Goal: Find specific page/section: Find specific page/section

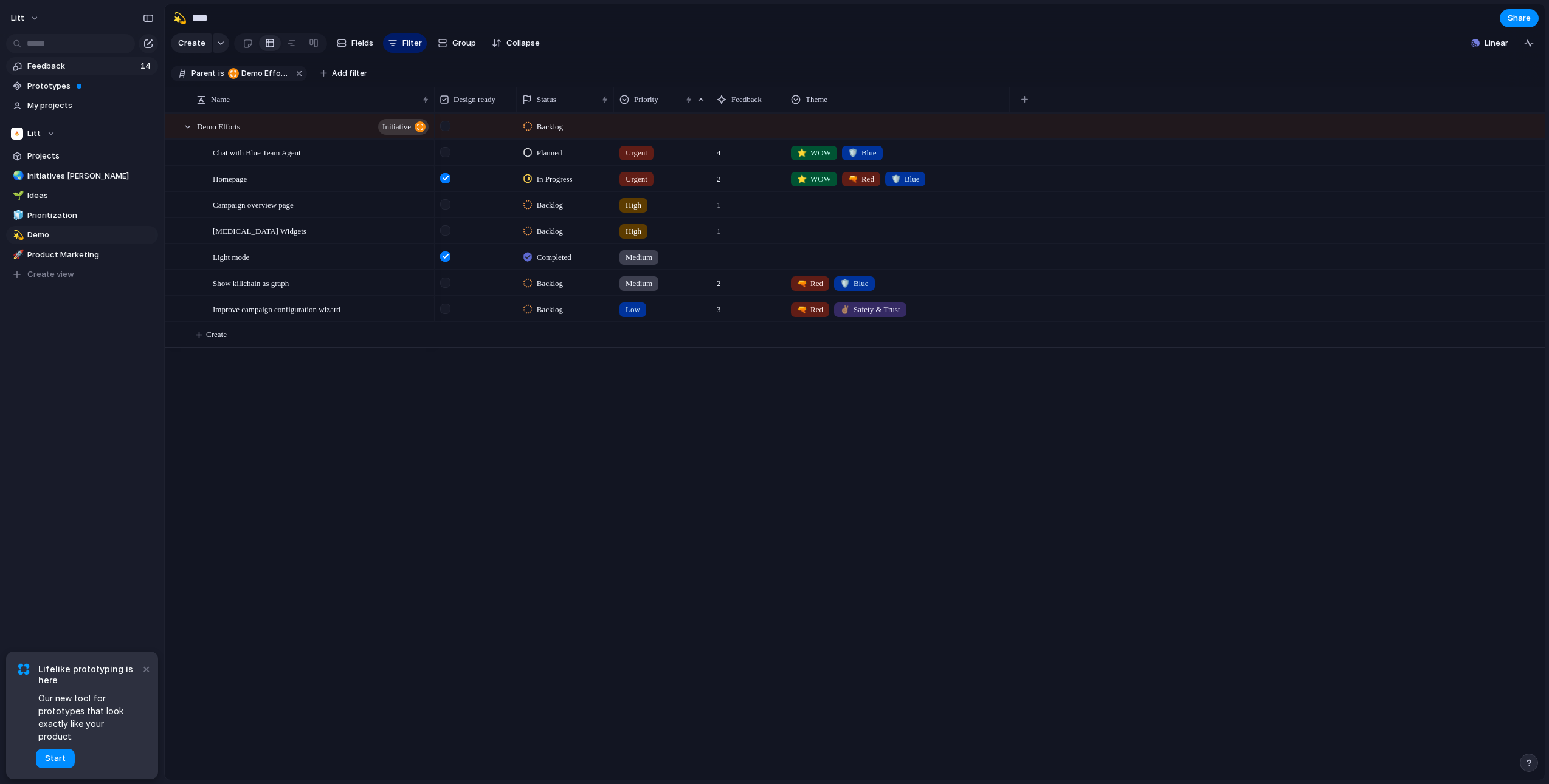
click at [75, 64] on span "Feedback" at bounding box center [82, 67] width 110 height 12
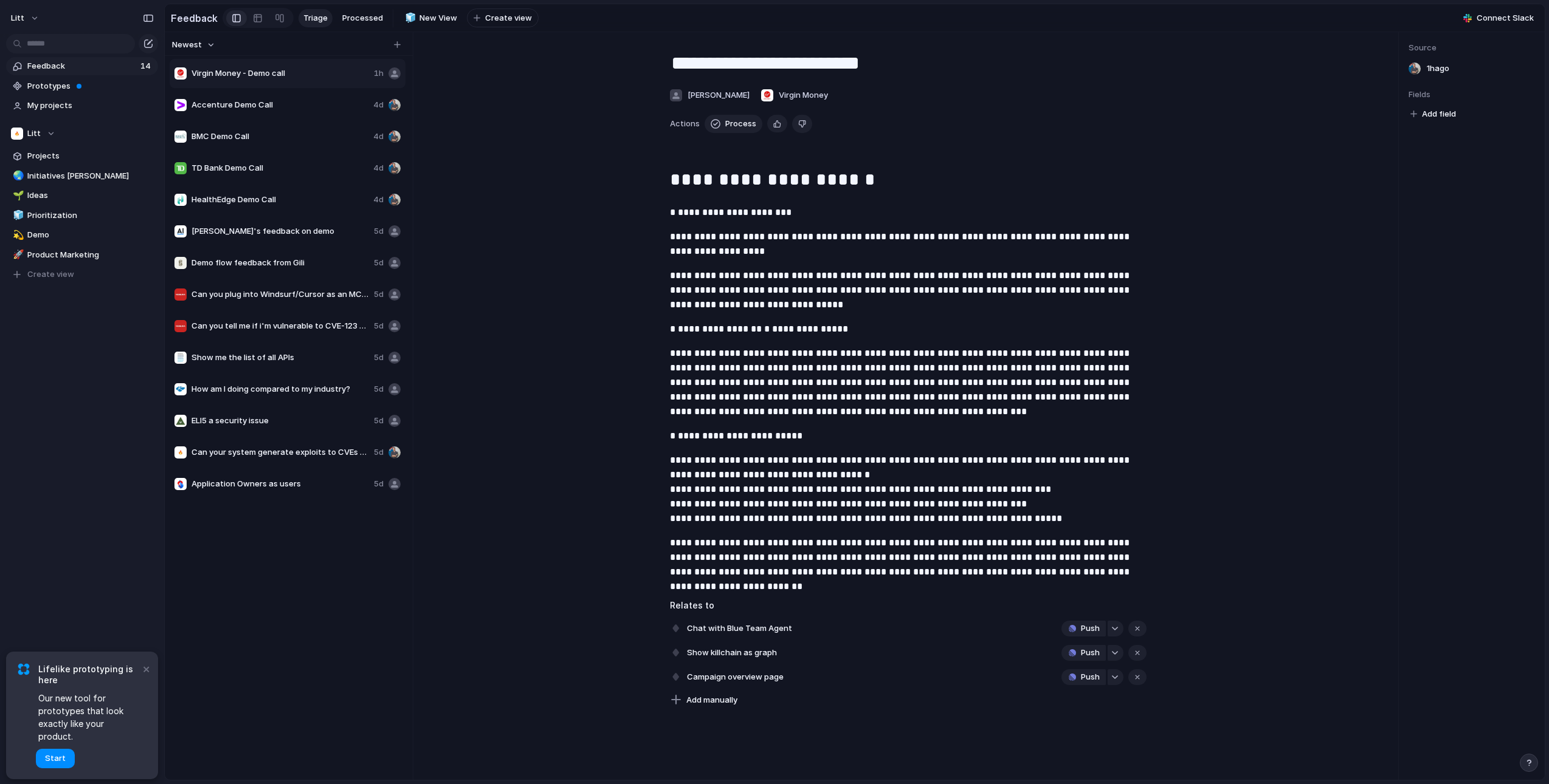
scroll to position [1, 0]
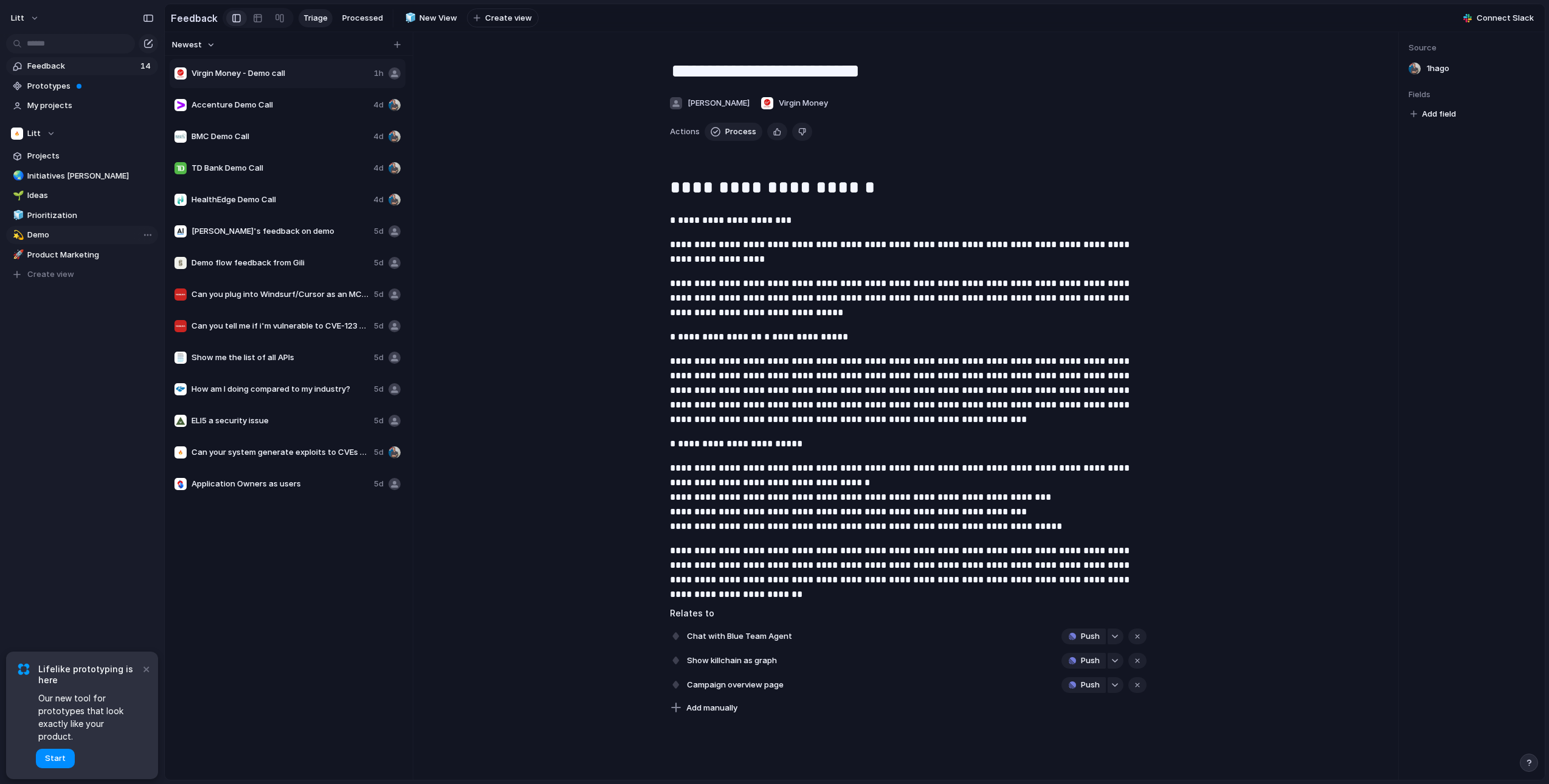
click at [60, 234] on span "Demo" at bounding box center [90, 235] width 126 height 12
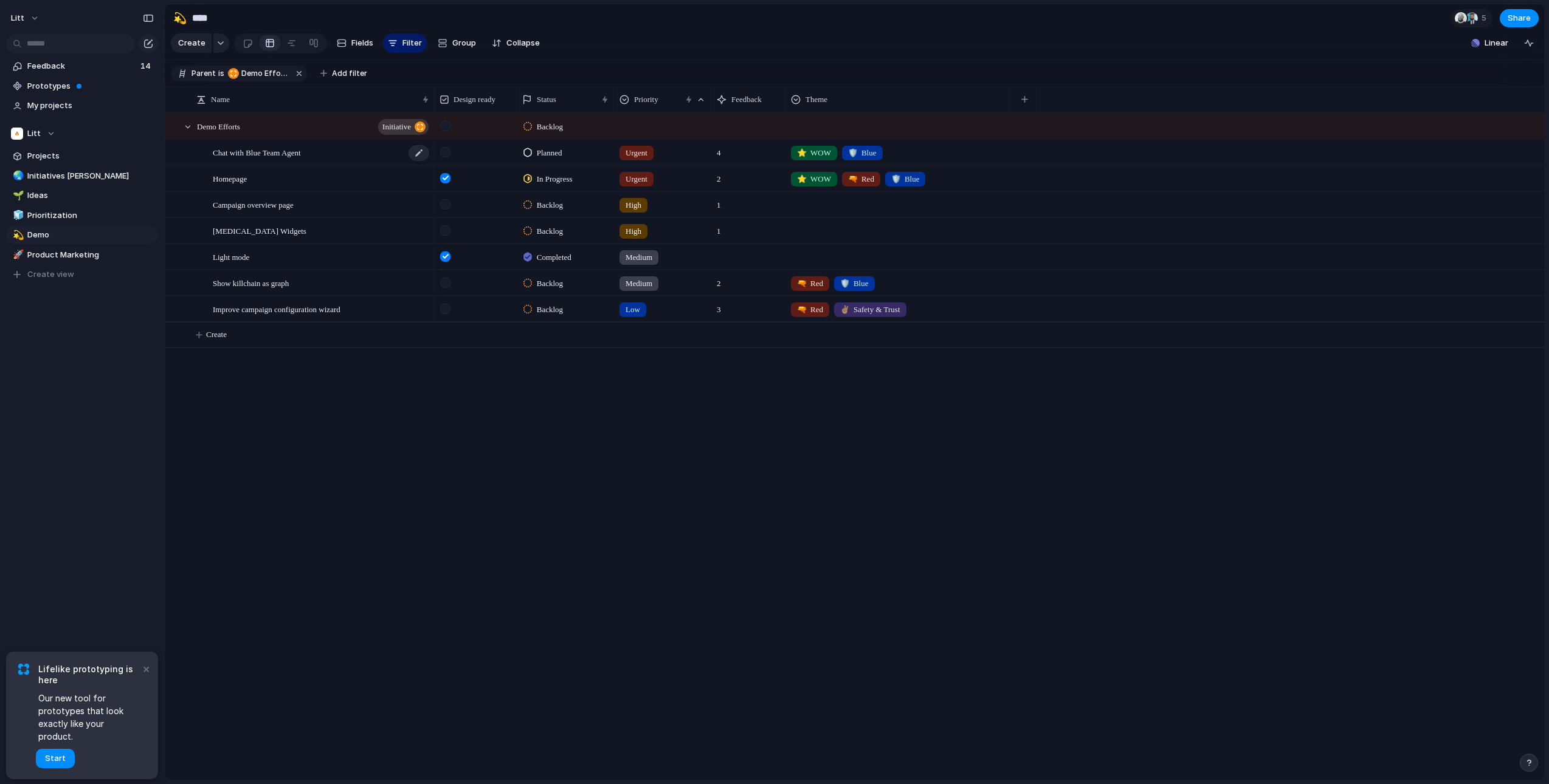
click at [278, 159] on span "Chat with Blue Team Agent" at bounding box center [256, 152] width 88 height 14
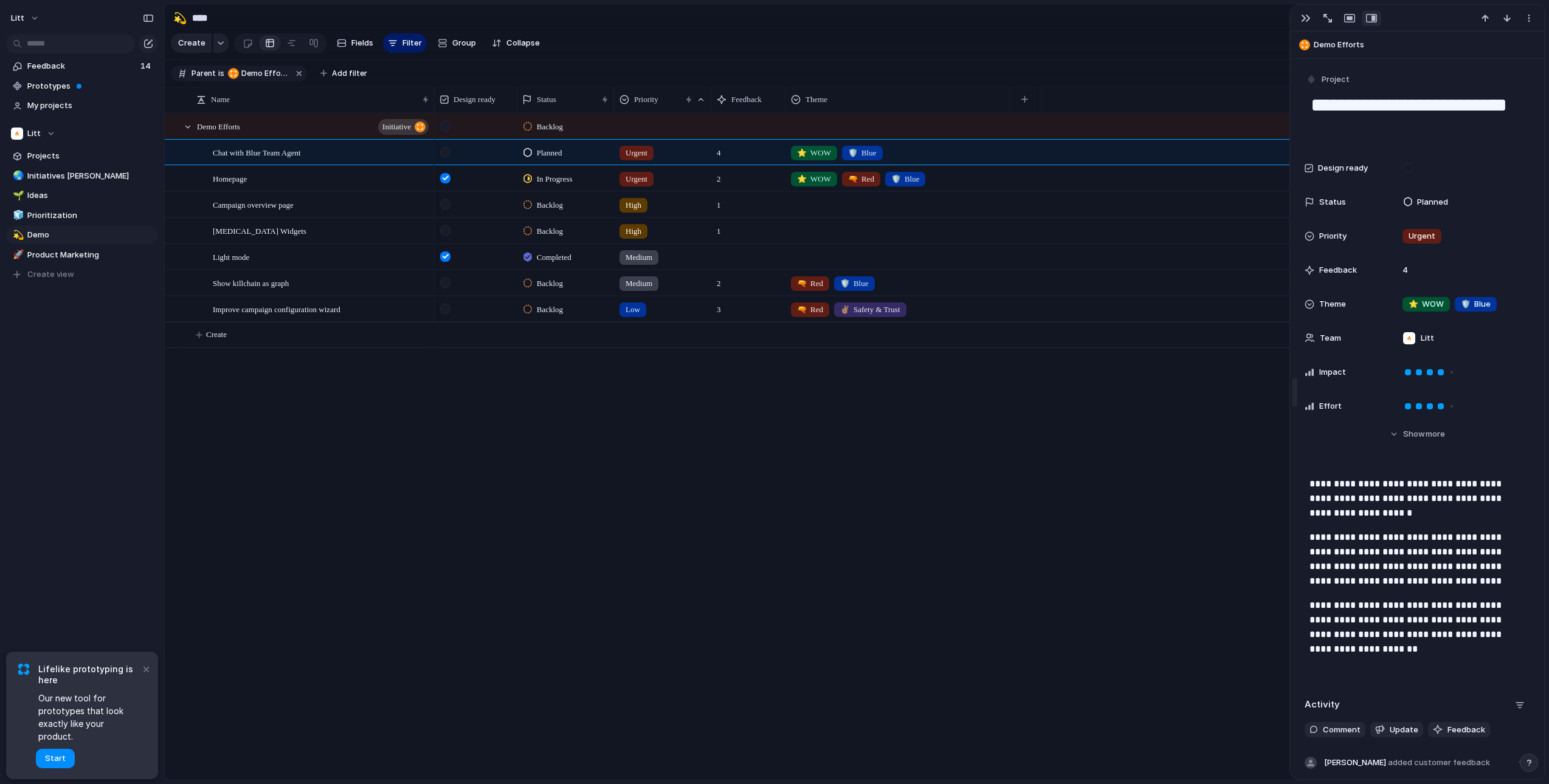
click at [1290, 397] on div at bounding box center [1296, 392] width 12 height 775
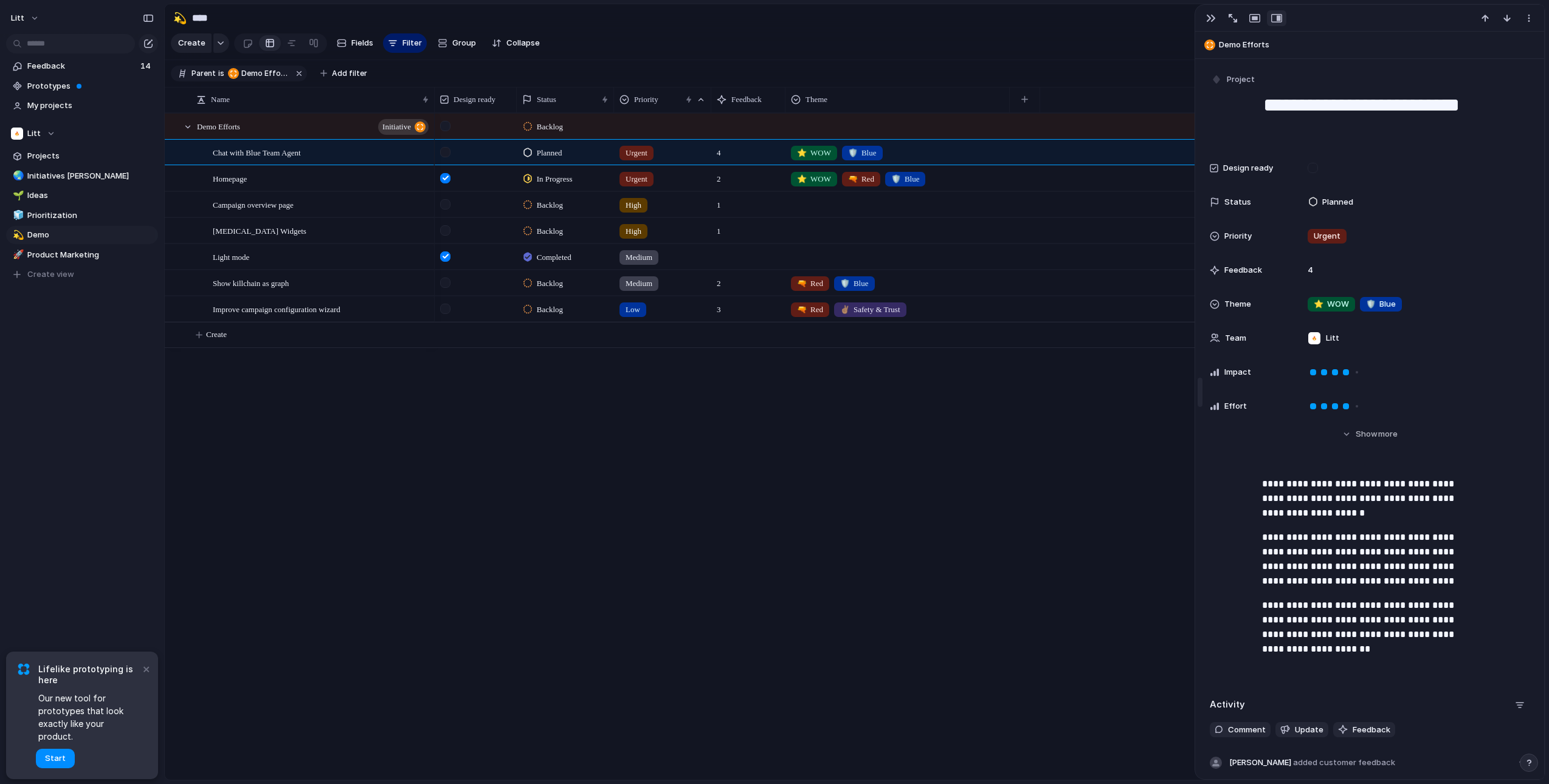
drag, startPoint x: 1294, startPoint y: 397, endPoint x: 1184, endPoint y: 396, distance: 110.0
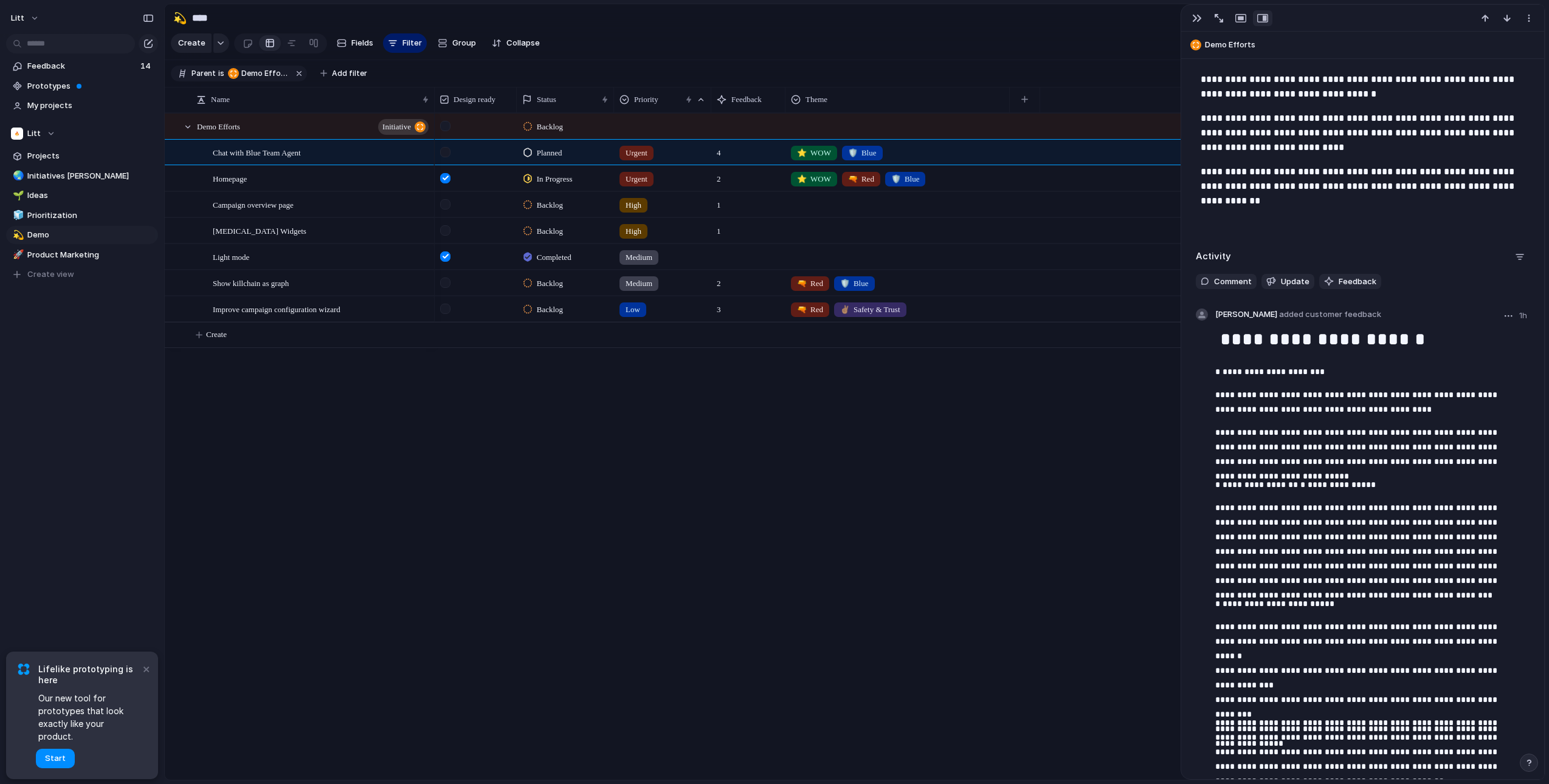
scroll to position [409, 0]
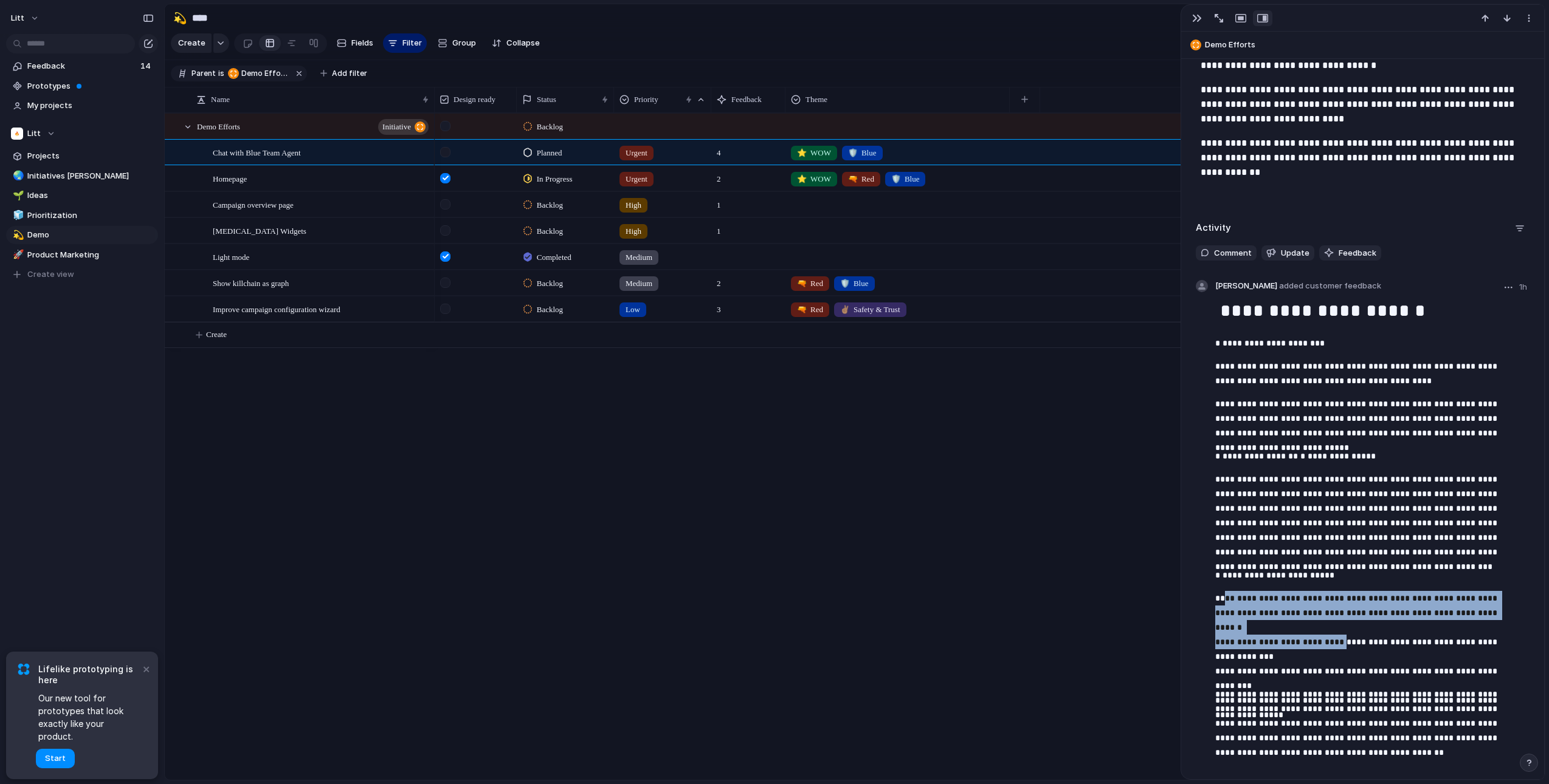
drag, startPoint x: 1223, startPoint y: 598, endPoint x: 1331, endPoint y: 626, distance: 111.6
click at [1331, 626] on p "**********" at bounding box center [1367, 635] width 305 height 87
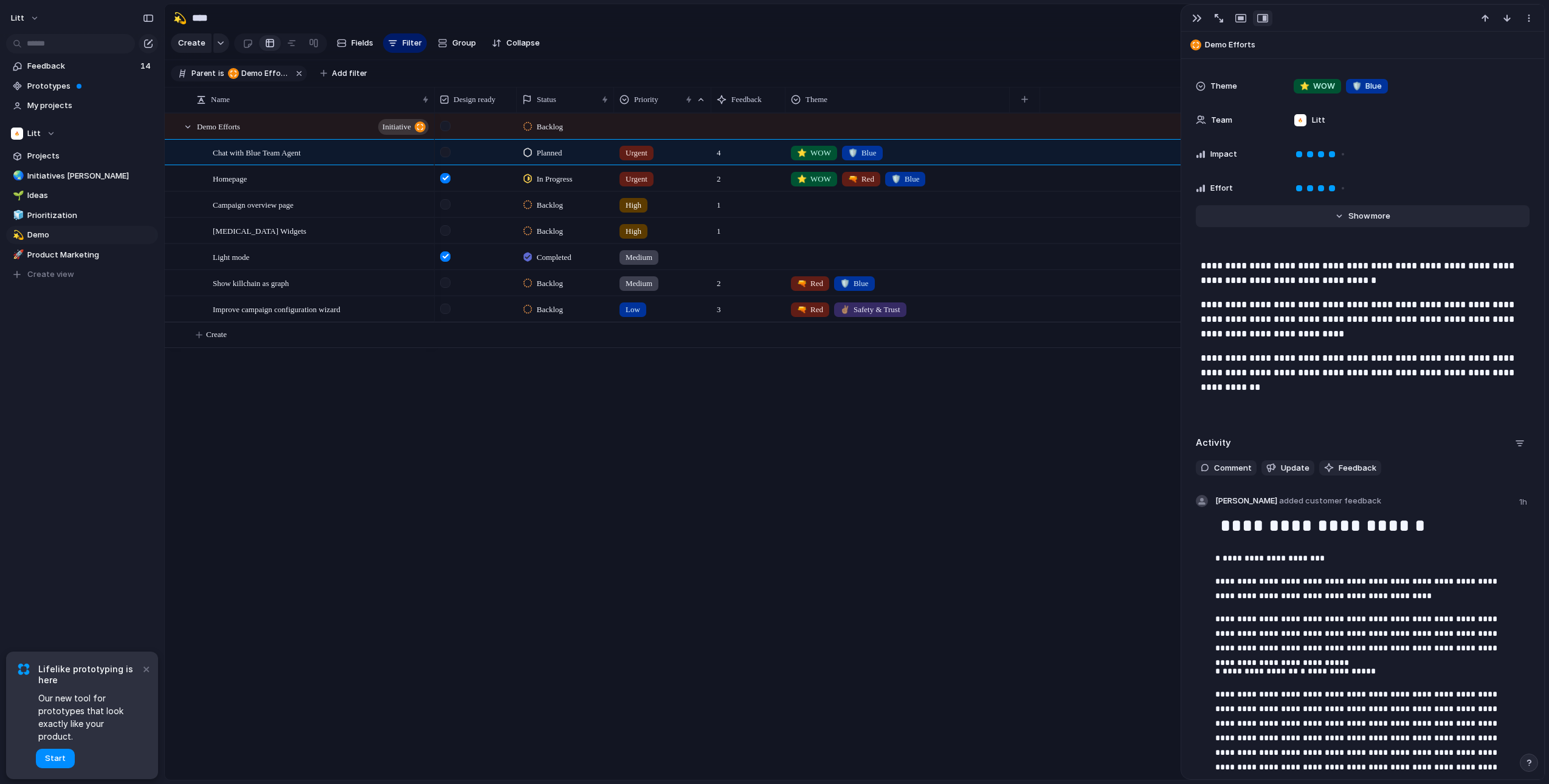
scroll to position [186, 0]
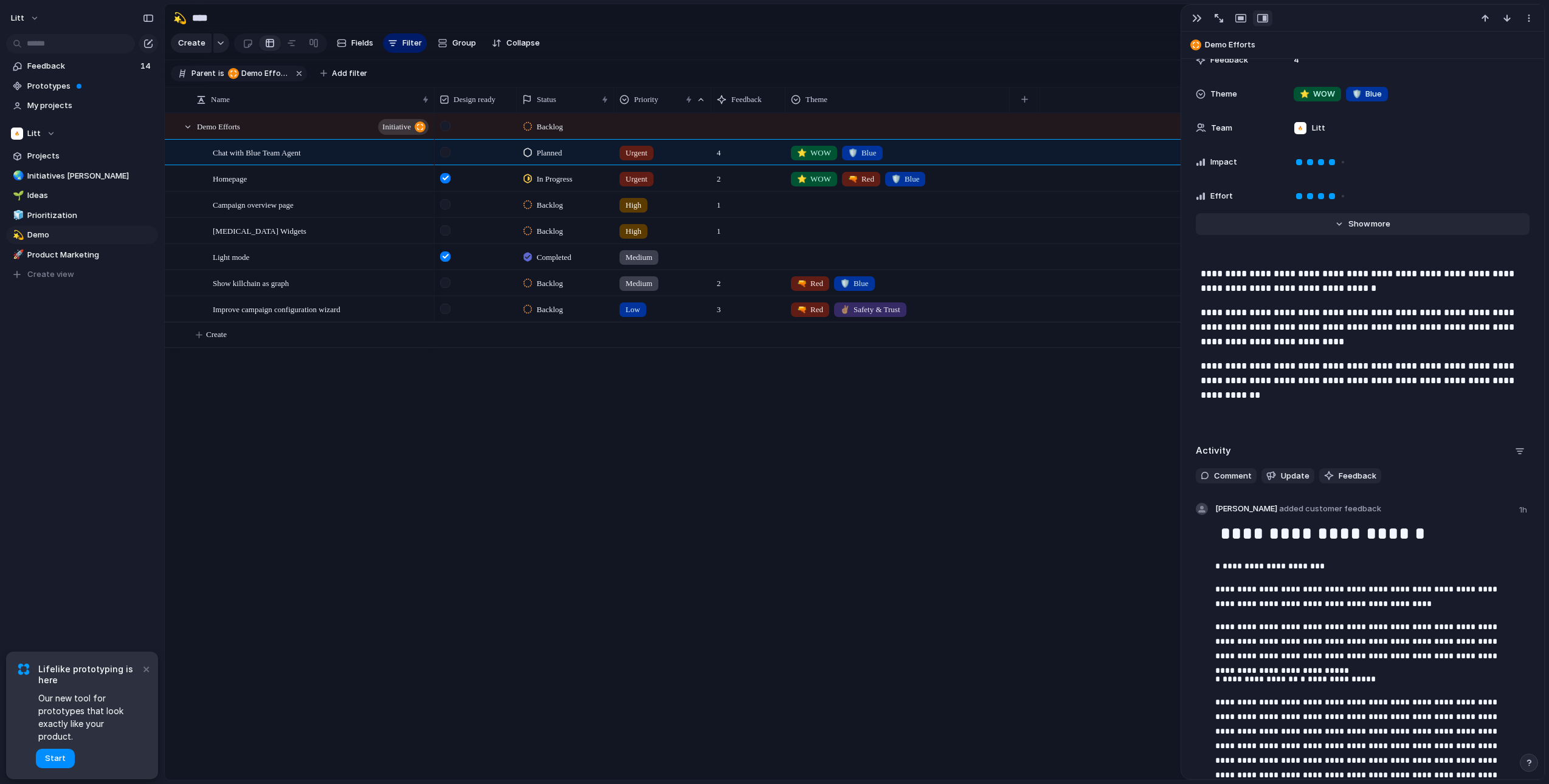
click at [1371, 225] on span "more" at bounding box center [1380, 224] width 19 height 12
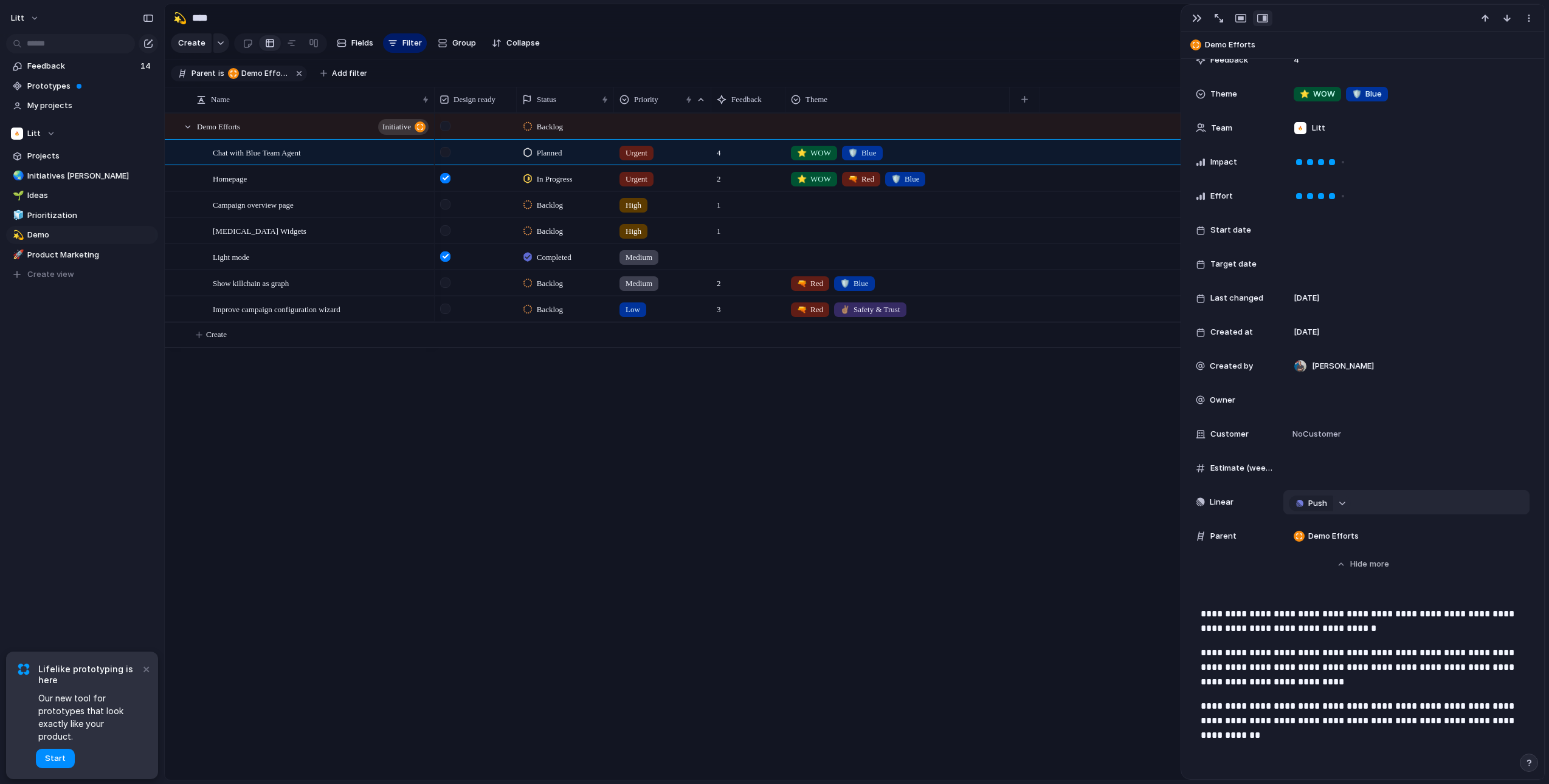
click at [1339, 506] on button "button" at bounding box center [1342, 503] width 16 height 16
click at [983, 453] on div "Projects Issues Find XSS on a real App Running POCs Improve Observability Demo …" at bounding box center [774, 392] width 1549 height 784
click at [72, 166] on section "Litt Projects 🌏 Initiatives [PERSON_NAME] 🌱 Ideas 🧊 Prioritization 💫 Demo 🚀 Pro…" at bounding box center [82, 199] width 164 height 169
click at [76, 170] on span "Initiatives [PERSON_NAME]" at bounding box center [90, 176] width 126 height 12
type input "**********"
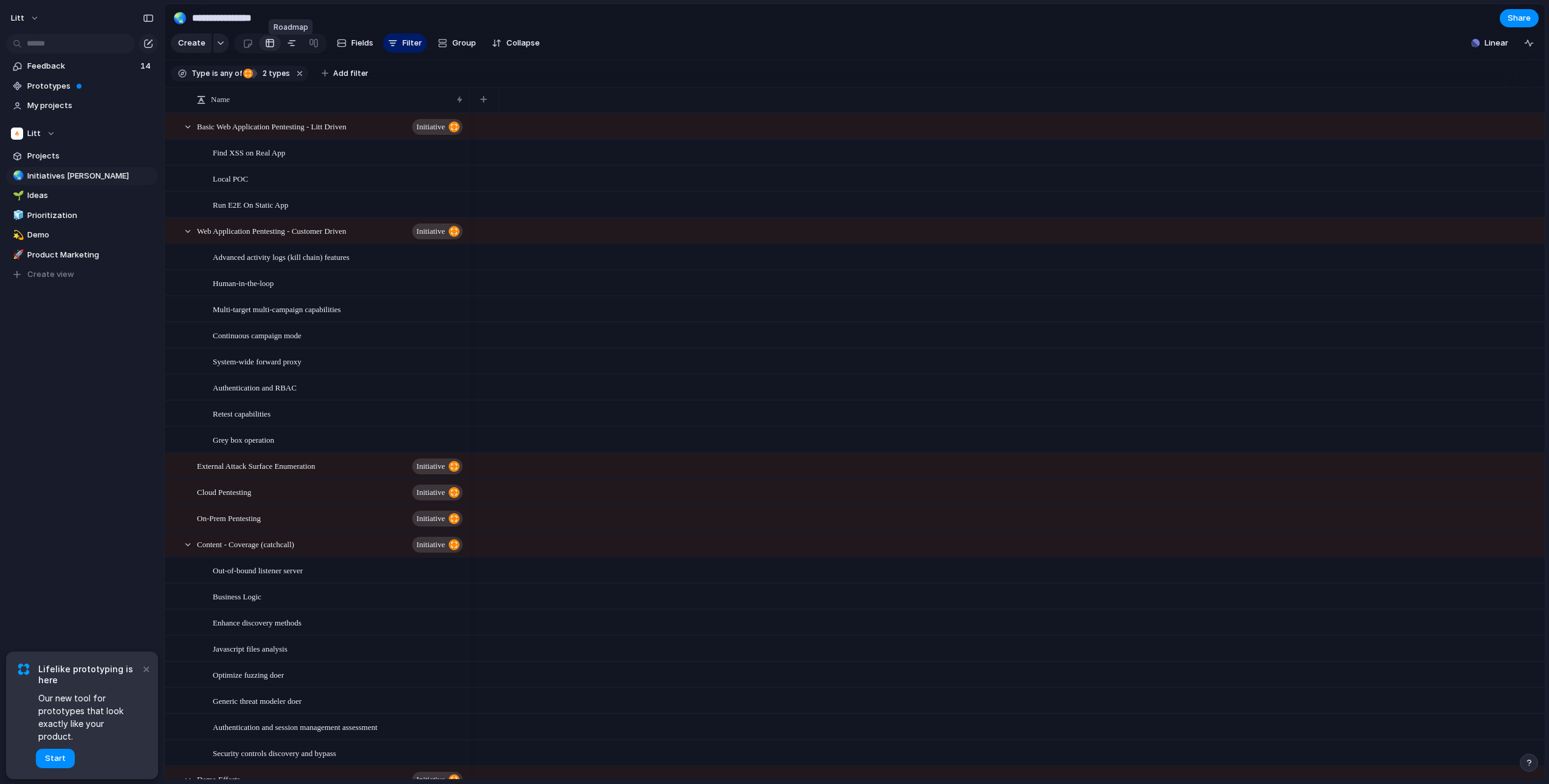
click at [292, 49] on div at bounding box center [292, 43] width 10 height 19
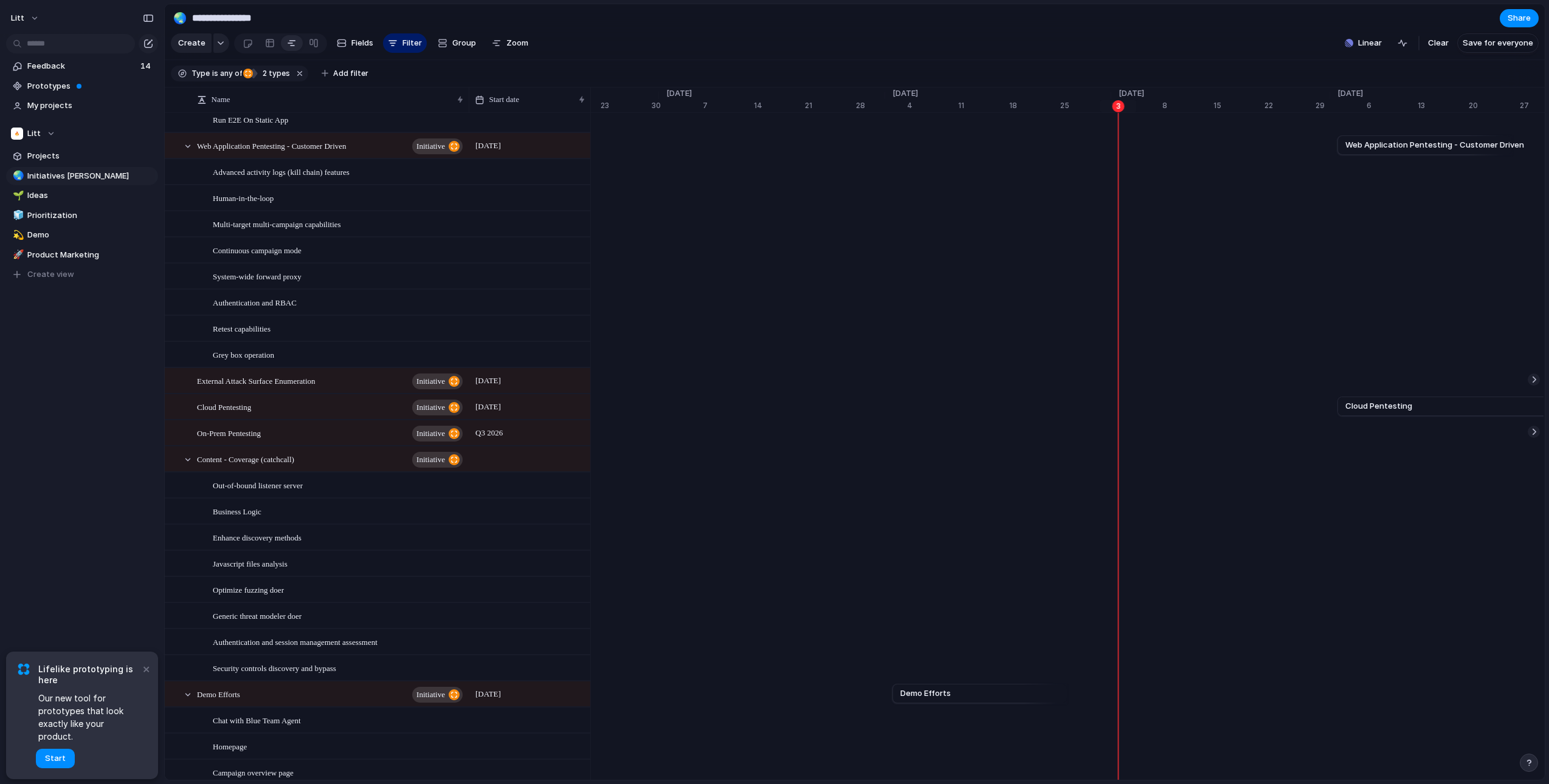
scroll to position [93, 0]
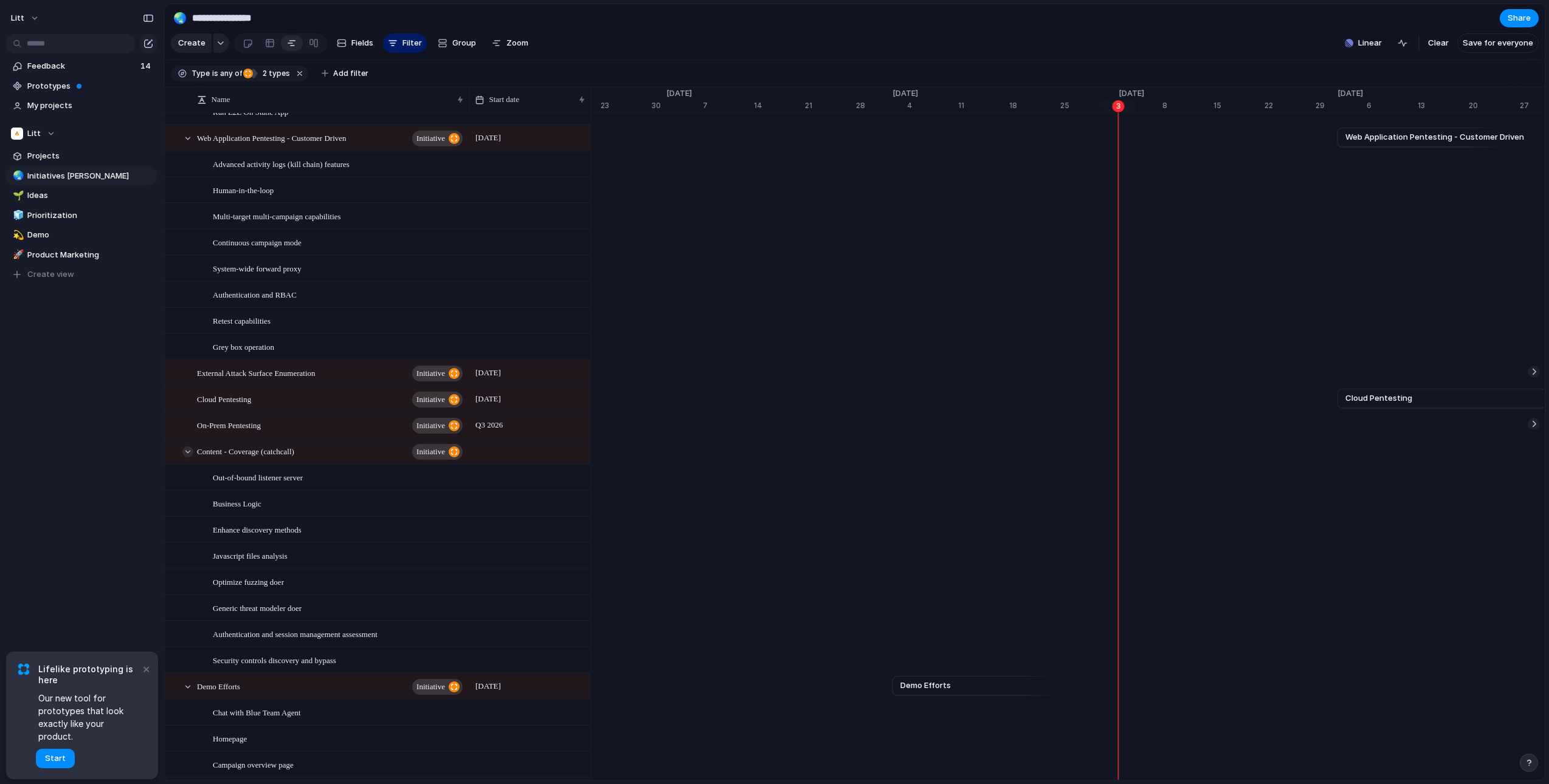
click at [191, 458] on div at bounding box center [188, 452] width 11 height 11
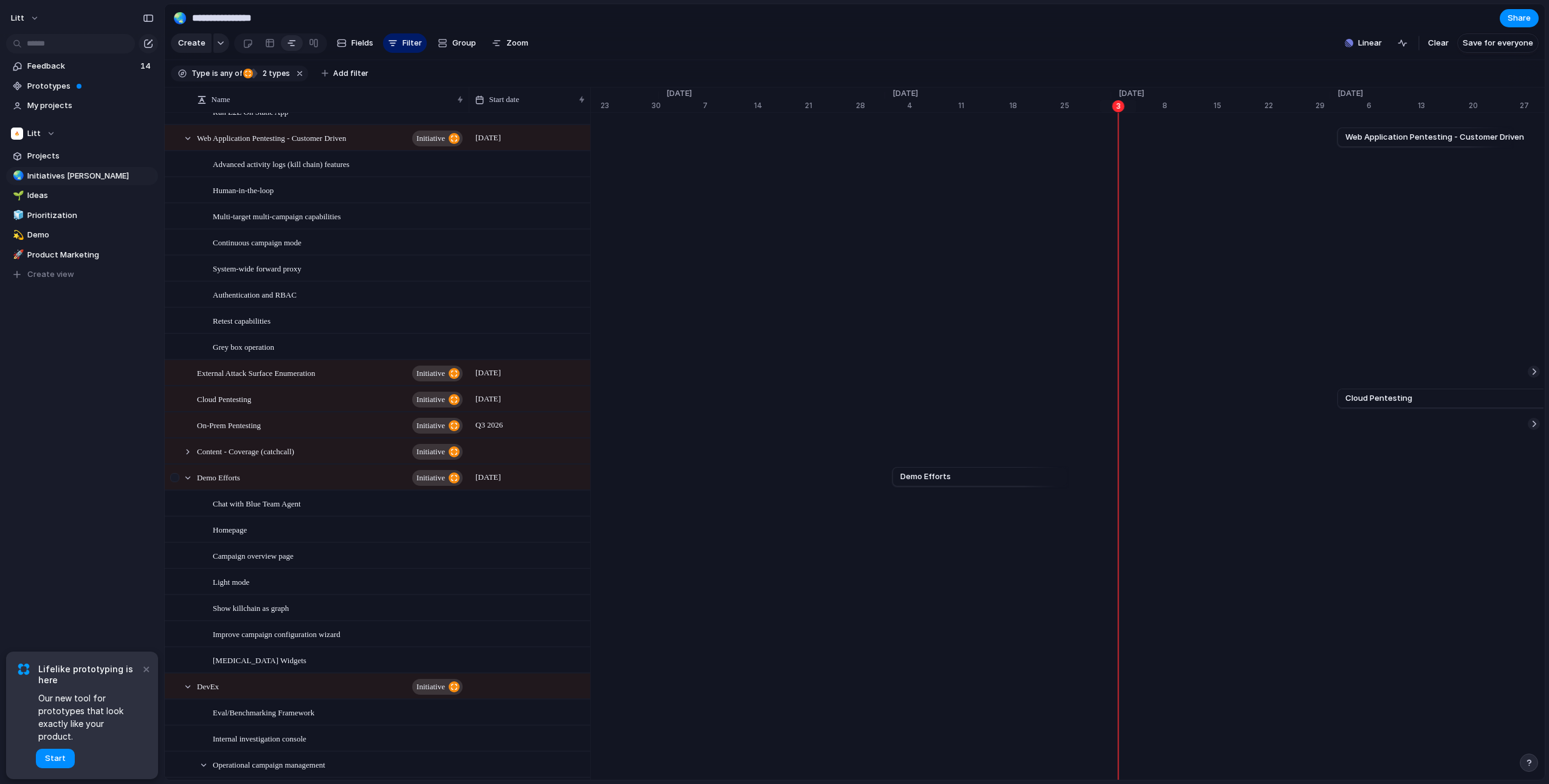
click at [186, 495] on div at bounding box center [176, 481] width 22 height 33
click at [182, 488] on div at bounding box center [176, 481] width 22 height 33
click at [186, 483] on div at bounding box center [188, 478] width 11 height 11
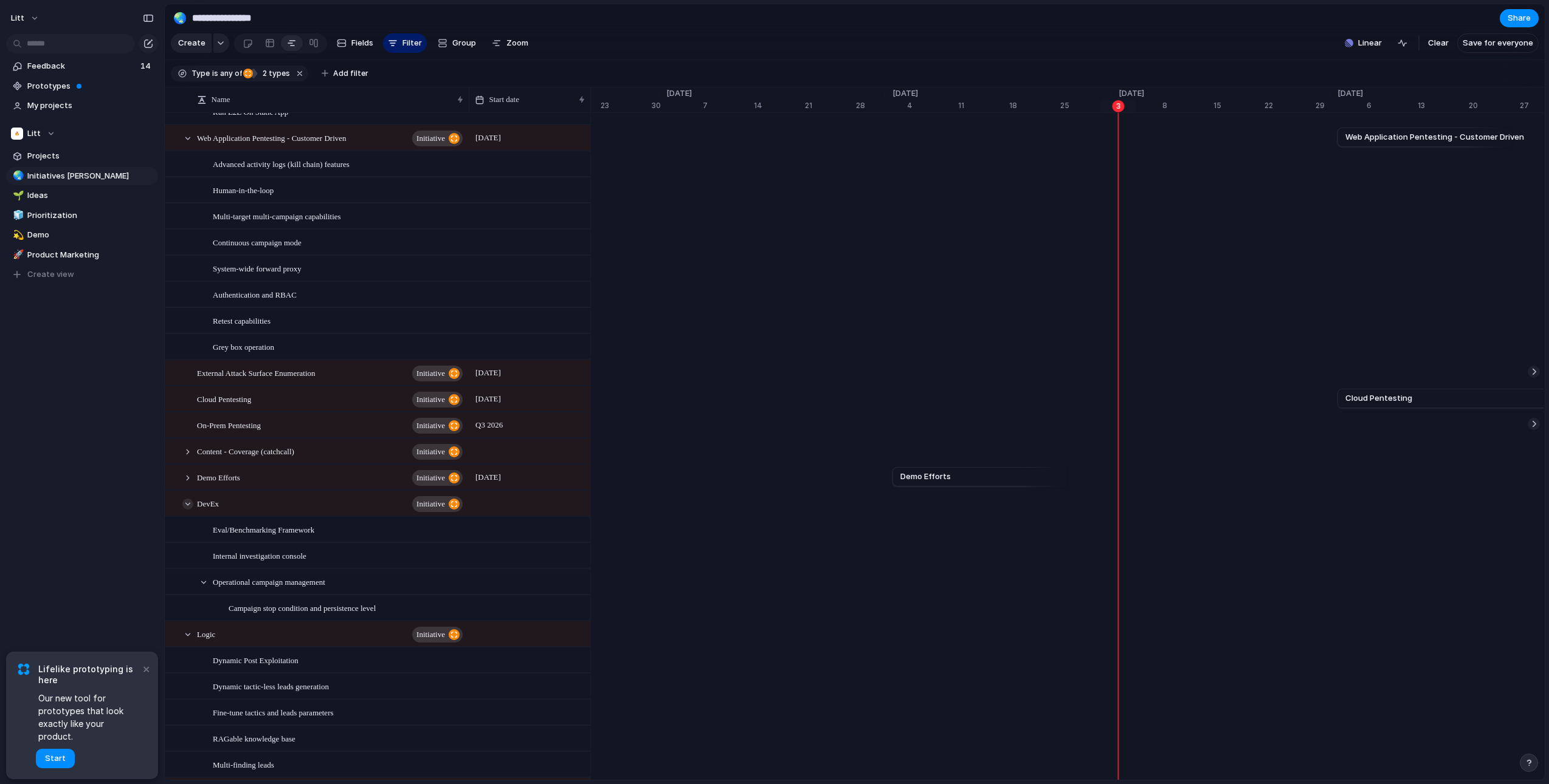
click at [185, 509] on div at bounding box center [188, 504] width 11 height 11
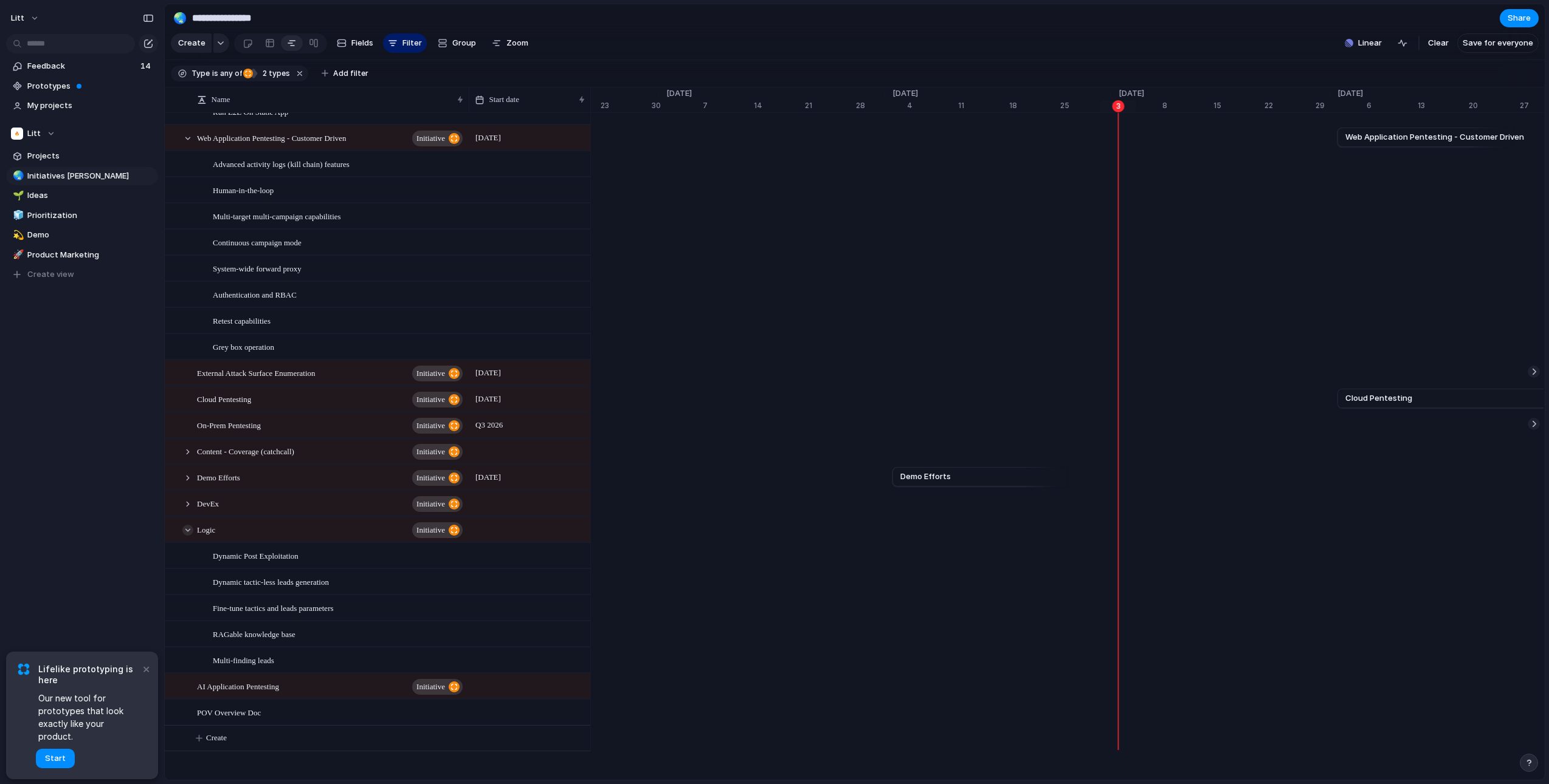
click at [188, 536] on div at bounding box center [188, 531] width 11 height 11
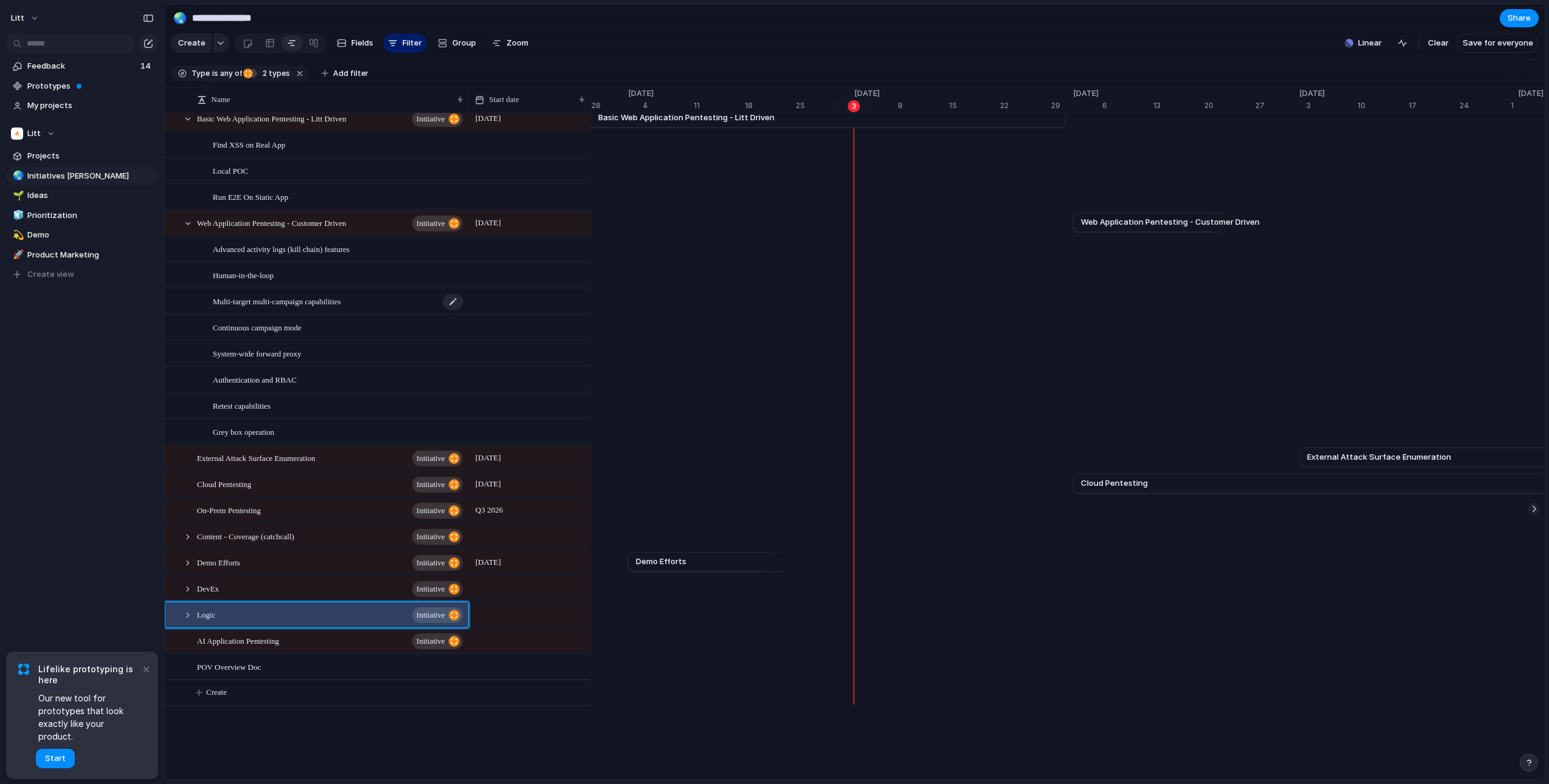
scroll to position [0, 0]
